Goal: Transaction & Acquisition: Purchase product/service

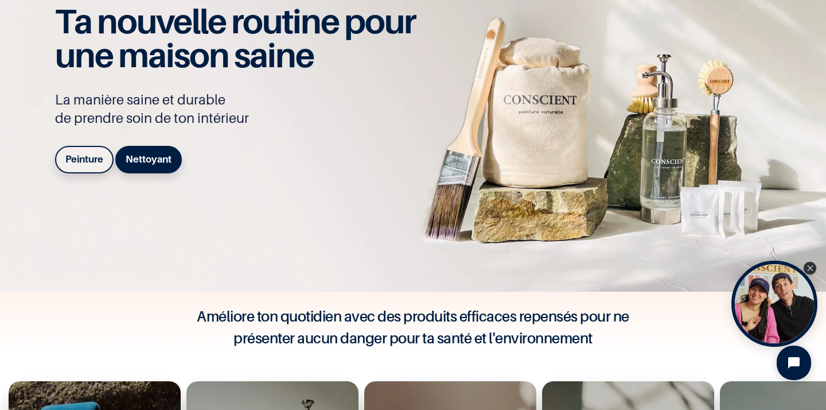
scroll to position [110, 0]
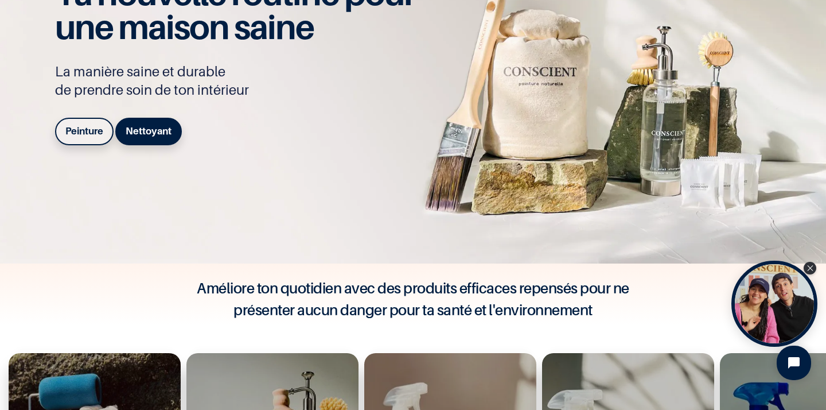
click at [76, 127] on b "Peinture" at bounding box center [84, 130] width 38 height 11
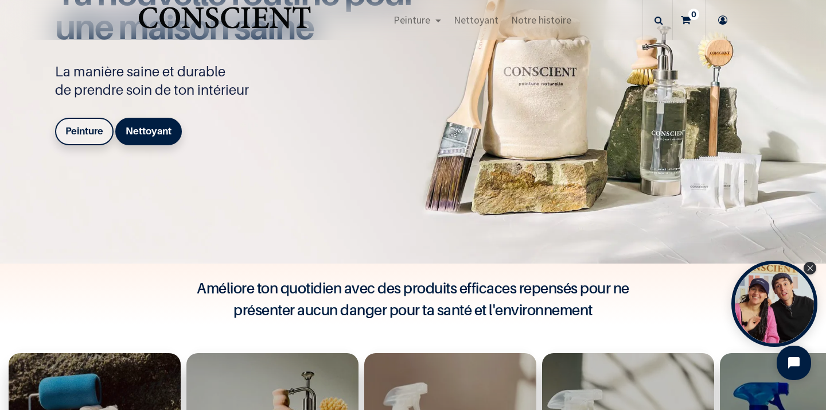
scroll to position [372, 0]
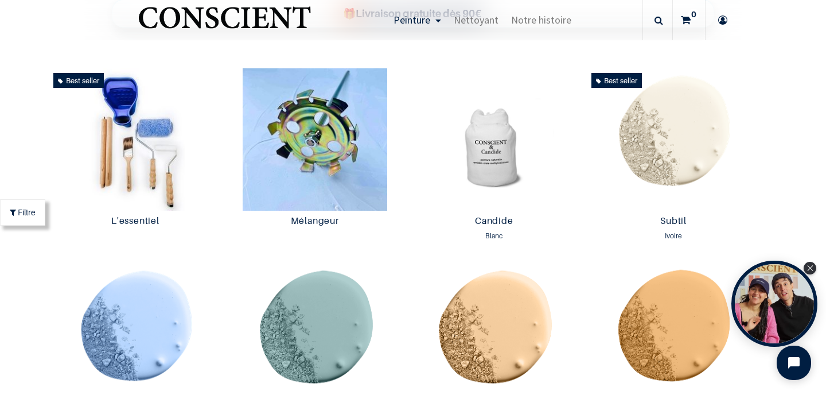
scroll to position [437, 0]
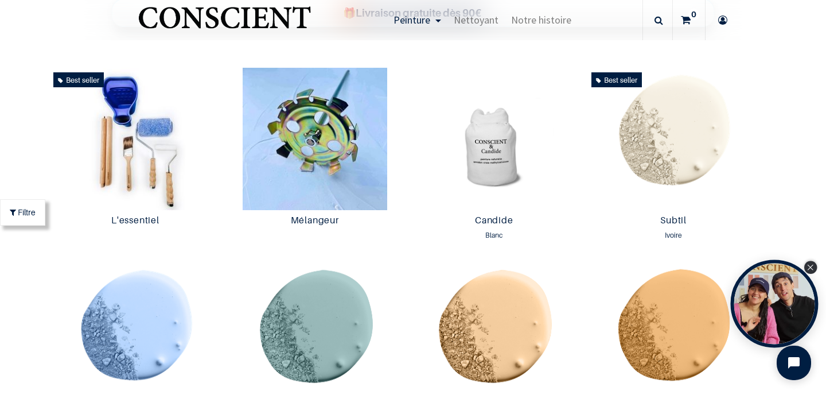
click at [809, 268] on icon "Close Tolstoy widget" at bounding box center [811, 267] width 6 height 6
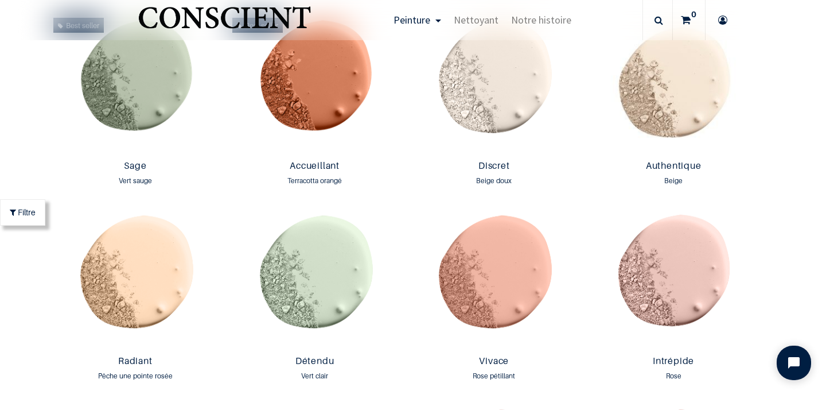
scroll to position [1010, 0]
click at [151, 276] on img at bounding box center [136, 280] width 174 height 142
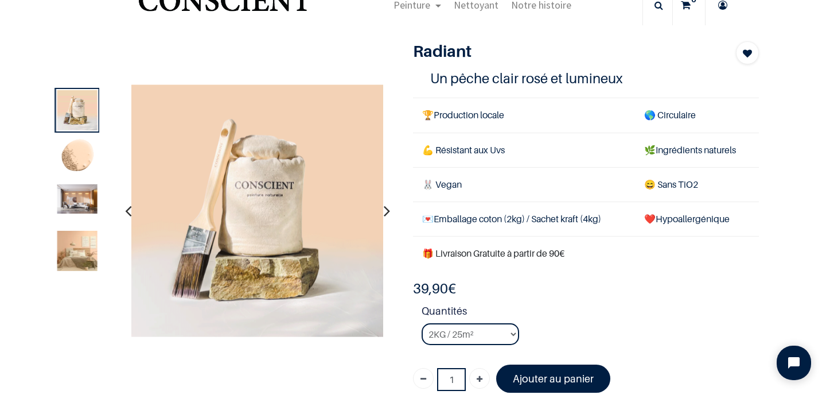
scroll to position [54, 0]
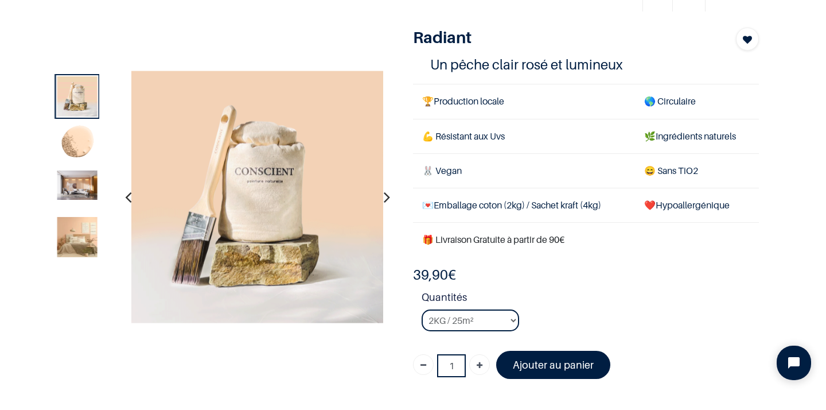
click at [390, 196] on icon "button" at bounding box center [387, 196] width 6 height 31
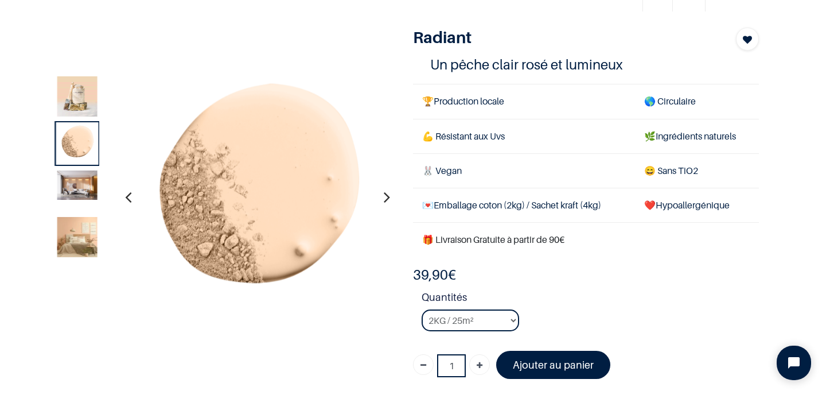
click at [390, 196] on icon "button" at bounding box center [387, 196] width 6 height 31
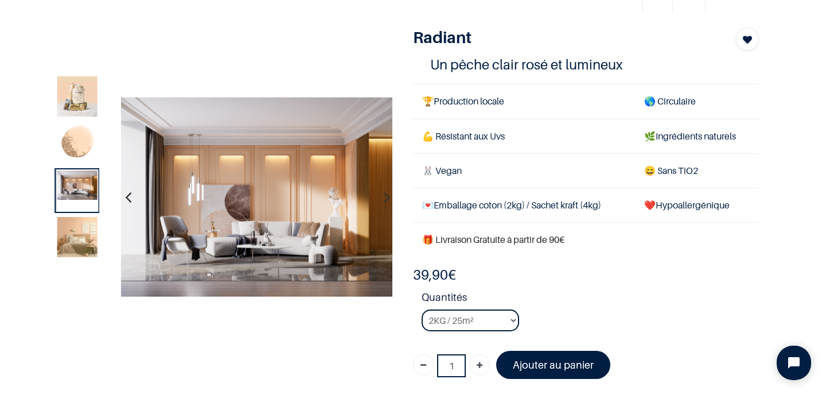
click at [78, 234] on img at bounding box center [77, 237] width 40 height 40
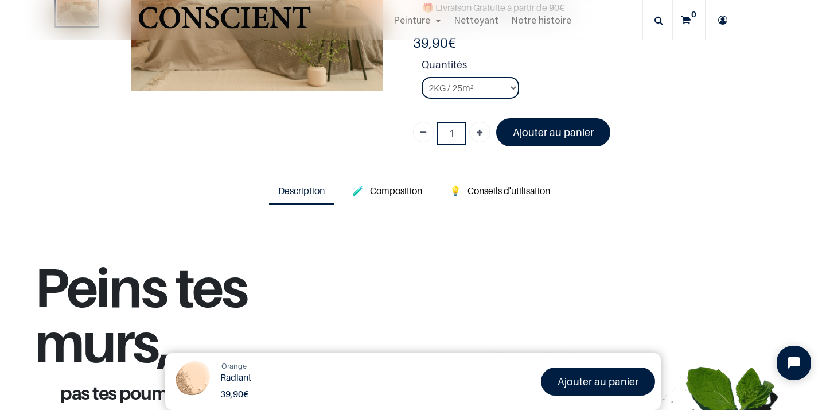
scroll to position [198, 0]
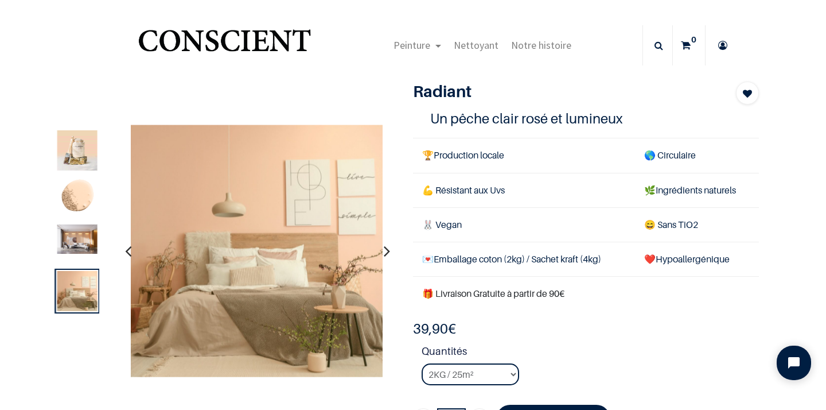
click at [81, 192] on img at bounding box center [77, 197] width 40 height 40
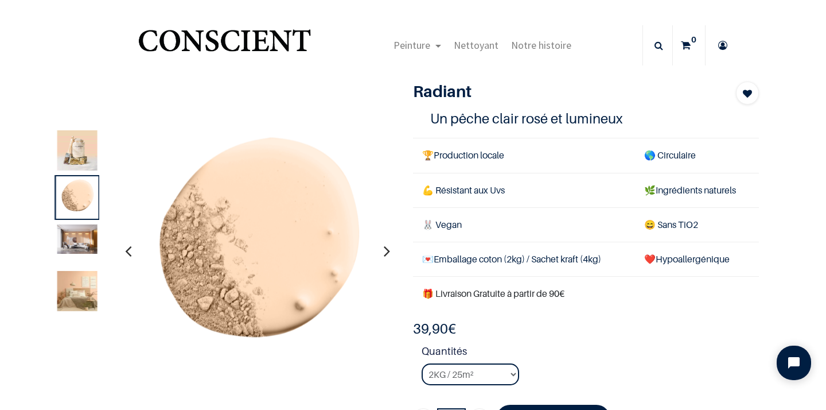
click at [83, 235] on img at bounding box center [77, 238] width 40 height 29
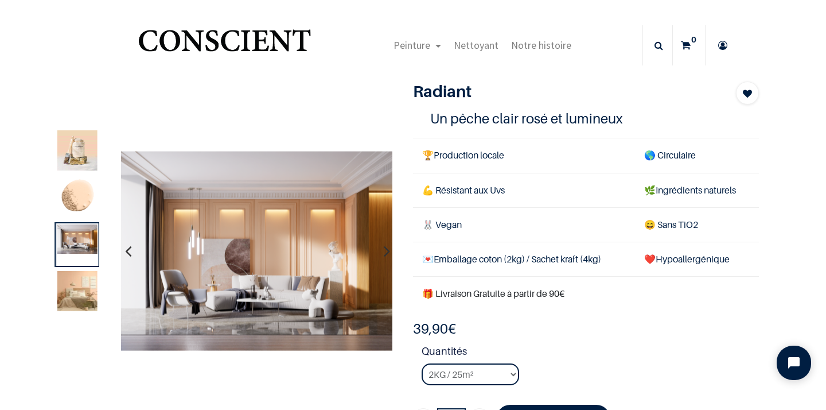
click at [87, 143] on img at bounding box center [77, 150] width 40 height 40
